Goal: Transaction & Acquisition: Purchase product/service

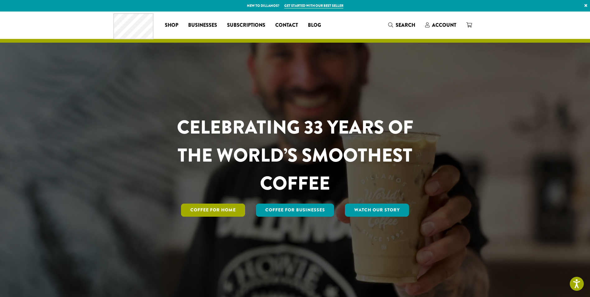
click at [222, 213] on link "Coffee for Home" at bounding box center [213, 210] width 64 height 13
click at [448, 24] on span "Account" at bounding box center [444, 24] width 24 height 7
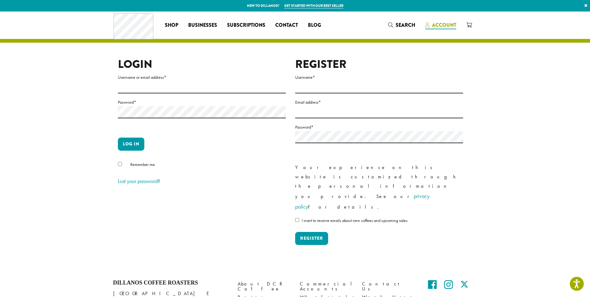
click at [444, 23] on span "Account" at bounding box center [444, 24] width 24 height 7
click at [154, 82] on input "Username or email address *" at bounding box center [202, 87] width 168 height 12
type input "**********"
click at [133, 141] on button "Log in" at bounding box center [131, 144] width 26 height 13
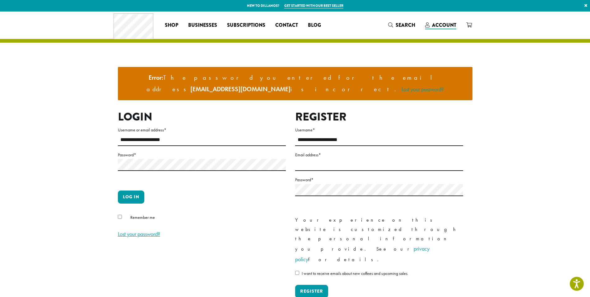
click at [132, 230] on link "Lost your password?" at bounding box center [139, 233] width 42 height 7
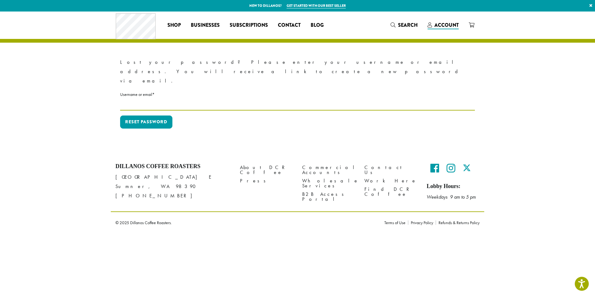
click at [148, 98] on input "Username or email * Required" at bounding box center [297, 104] width 355 height 12
type input "**********"
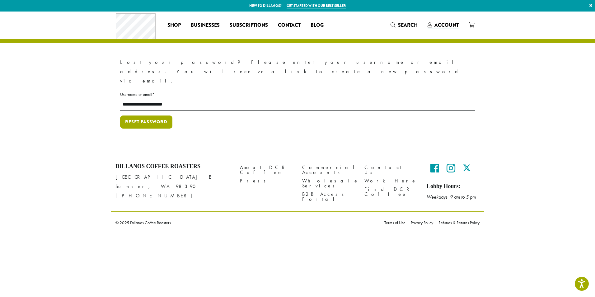
drag, startPoint x: 134, startPoint y: 105, endPoint x: 116, endPoint y: 134, distance: 35.0
click at [133, 115] on button "Reset password" at bounding box center [146, 121] width 52 height 13
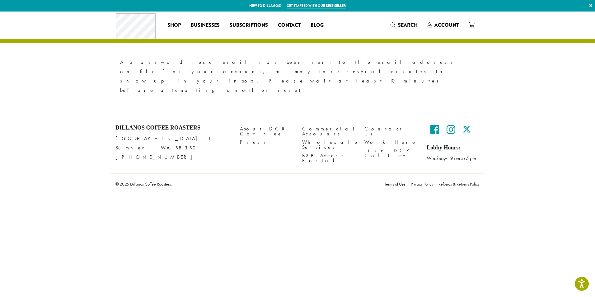
drag, startPoint x: 416, startPoint y: 232, endPoint x: 411, endPoint y: 232, distance: 4.7
click at [416, 194] on html "Accessibility Screen-Reader Guide, Feedback, and Issue Reporting | New window N…" at bounding box center [297, 97] width 595 height 194
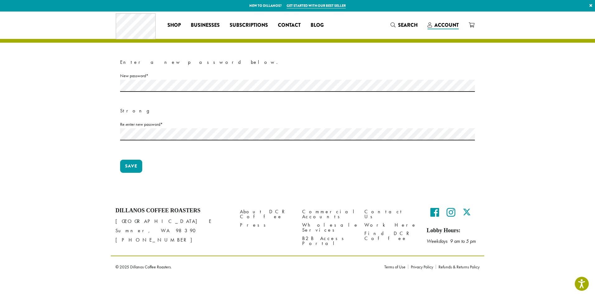
click at [382, 21] on div "Coffee All Coffees Best Sellers Blends Single Origins Dillanos Limited Organic …" at bounding box center [297, 25] width 363 height 26
click at [125, 170] on button "Save" at bounding box center [131, 166] width 22 height 13
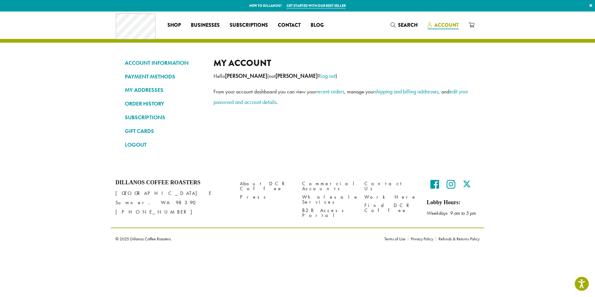
click at [443, 23] on span "Account" at bounding box center [446, 24] width 24 height 7
click at [149, 101] on link "ORDER HISTORY" at bounding box center [164, 103] width 79 height 11
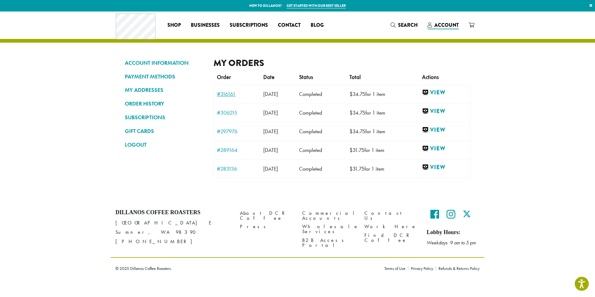
click at [232, 92] on link "#316161" at bounding box center [237, 94] width 40 height 6
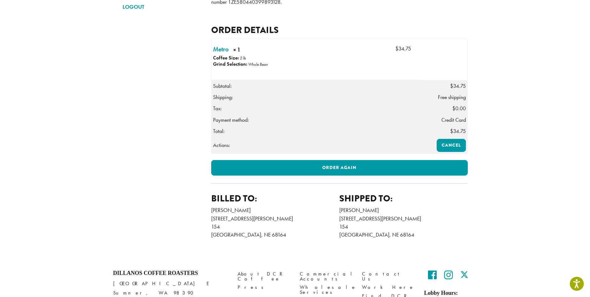
scroll to position [156, 0]
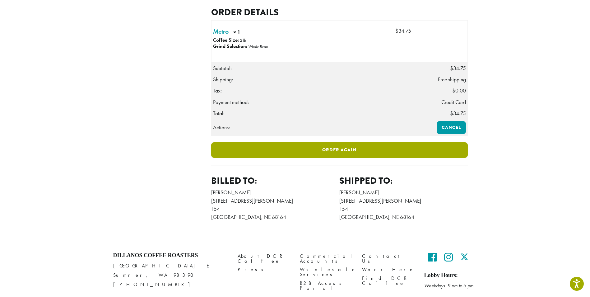
click at [320, 158] on link "Order again" at bounding box center [339, 150] width 257 height 16
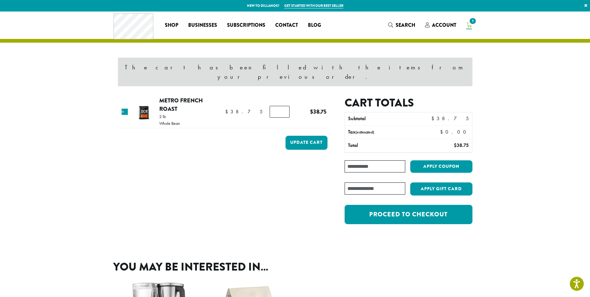
type input "*"
click at [282, 106] on input "*" at bounding box center [280, 112] width 20 height 12
click at [295, 136] on button "Update cart" at bounding box center [307, 143] width 42 height 14
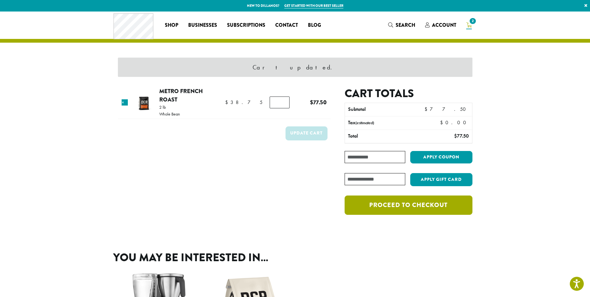
click at [383, 203] on link "Proceed to checkout" at bounding box center [409, 204] width 128 height 19
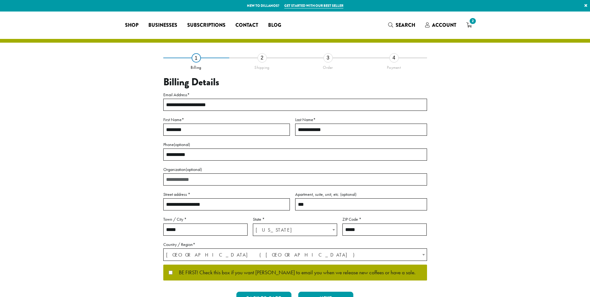
select select "**"
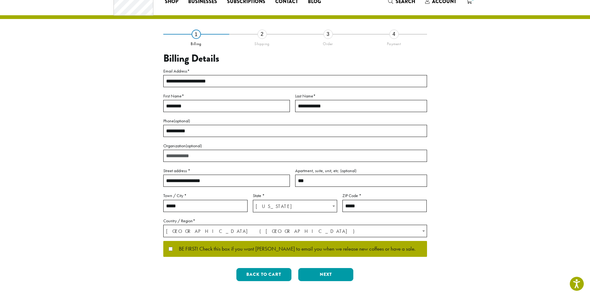
scroll to position [62, 0]
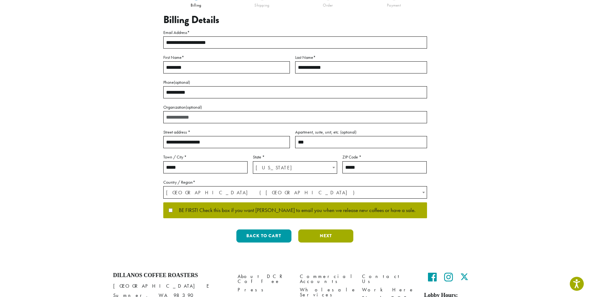
click at [329, 236] on button "Next" at bounding box center [325, 235] width 55 height 13
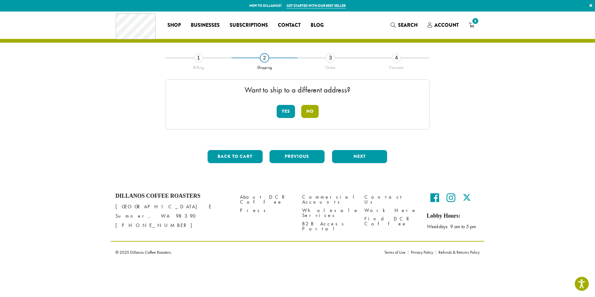
click at [312, 112] on button "No" at bounding box center [309, 111] width 17 height 13
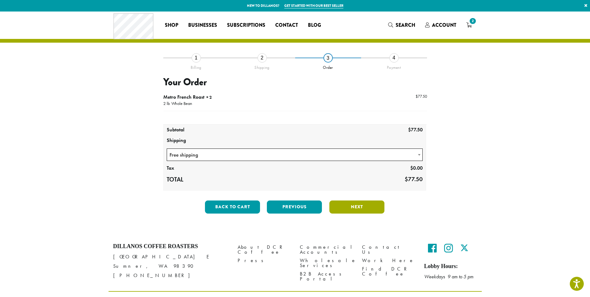
click at [354, 208] on button "Next" at bounding box center [357, 206] width 55 height 13
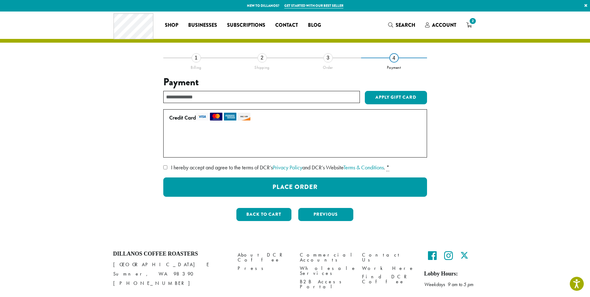
click at [198, 148] on label "Use a new card" at bounding box center [294, 149] width 250 height 10
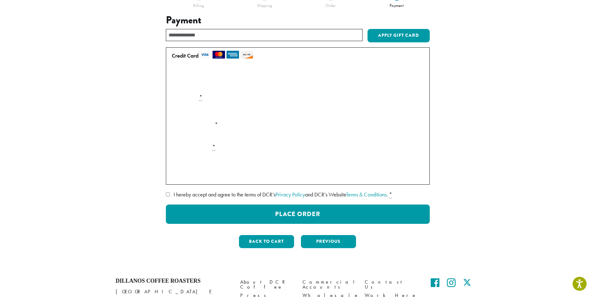
scroll to position [62, 0]
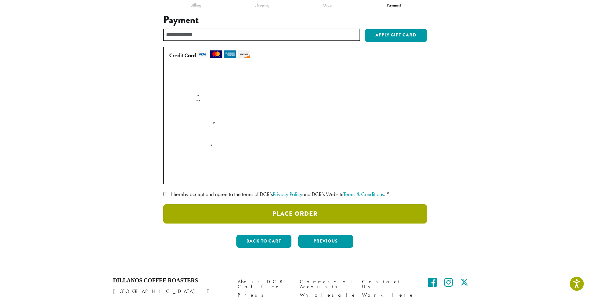
click at [285, 212] on button "Place Order" at bounding box center [295, 213] width 264 height 19
